Goal: Find specific page/section: Find specific page/section

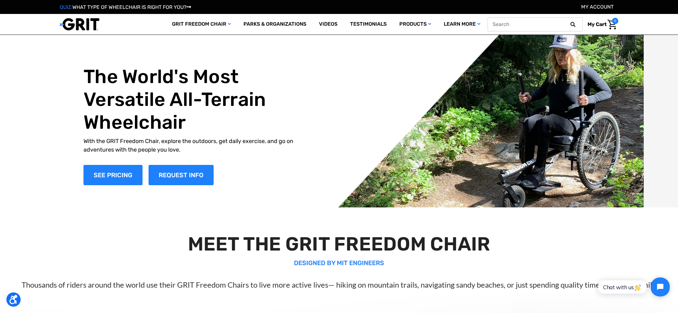
click at [574, 24] on icon at bounding box center [573, 24] width 5 height 5
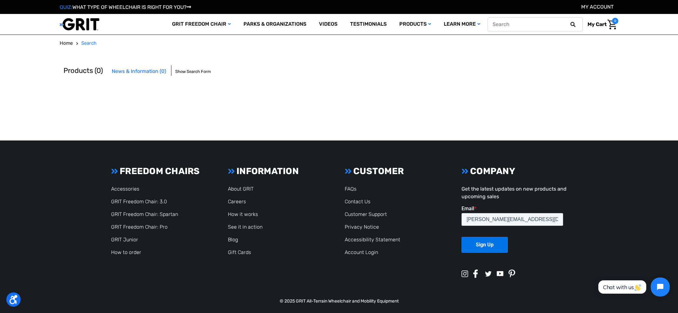
click at [569, 24] on button at bounding box center [575, 25] width 13 height 6
click at [571, 23] on icon at bounding box center [573, 24] width 5 height 5
click at [569, 21] on input "text" at bounding box center [535, 24] width 95 height 14
type input "push"
click at [573, 22] on icon at bounding box center [573, 24] width 5 height 5
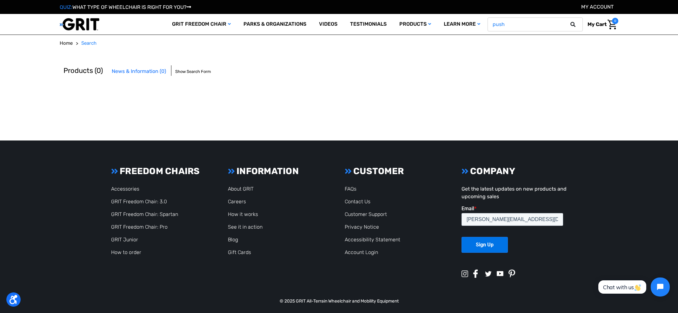
click at [555, 24] on input "push" at bounding box center [535, 24] width 95 height 14
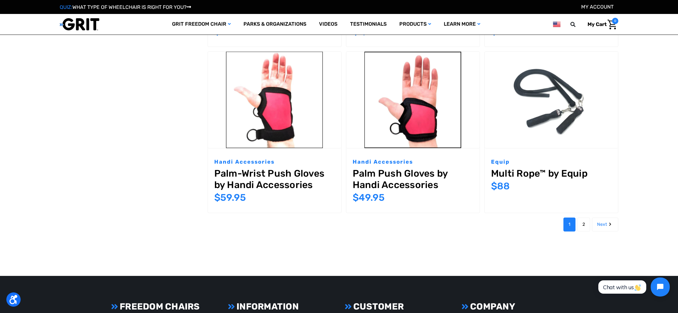
scroll to position [760, 0]
